Goal: Check status

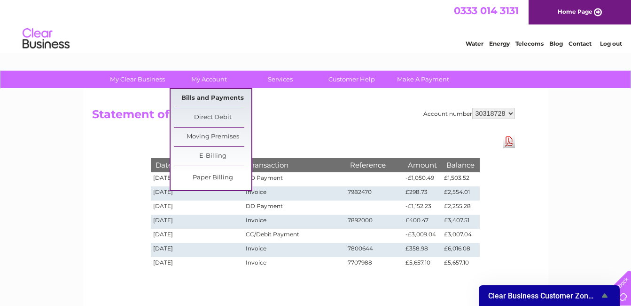
click at [213, 99] on link "Bills and Payments" at bounding box center [213, 98] width 78 height 19
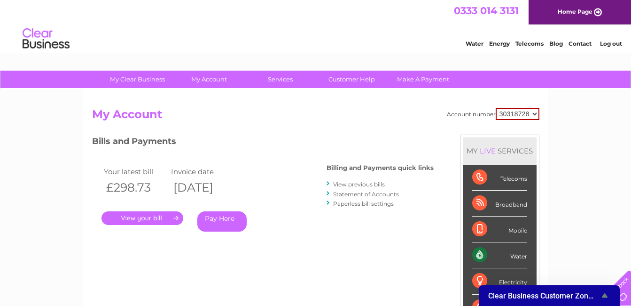
click at [164, 218] on link "." at bounding box center [143, 218] width 82 height 14
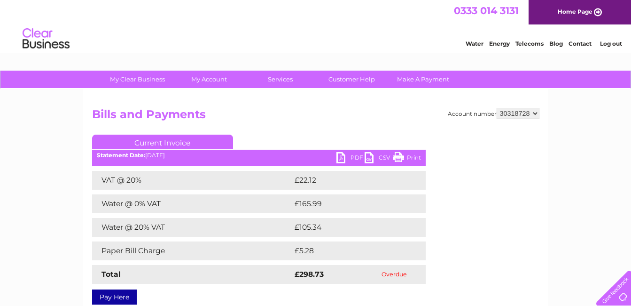
click at [347, 157] on link "PDF" at bounding box center [351, 159] width 28 height 14
